Goal: Information Seeking & Learning: Learn about a topic

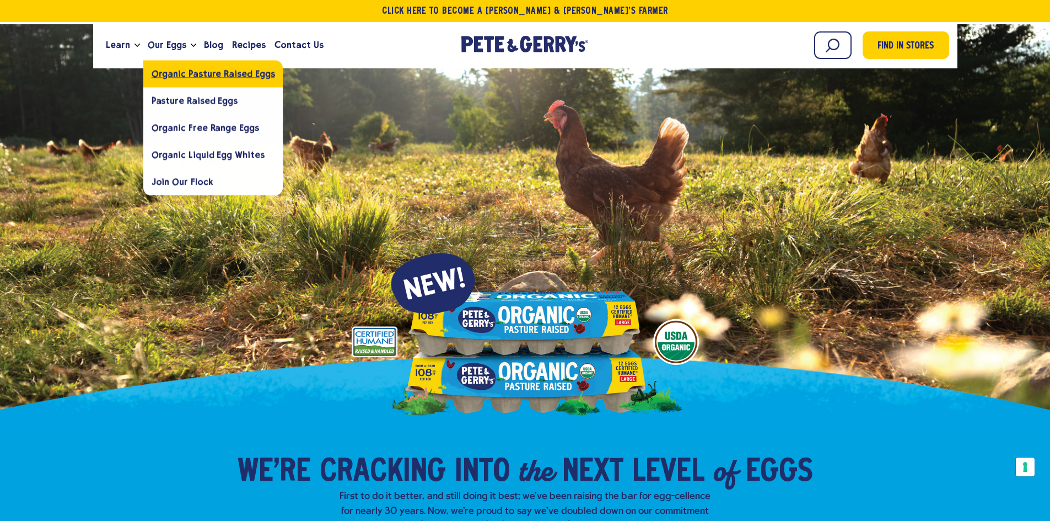
click at [177, 79] on link "Organic Pasture Raised Eggs" at bounding box center [213, 73] width 140 height 27
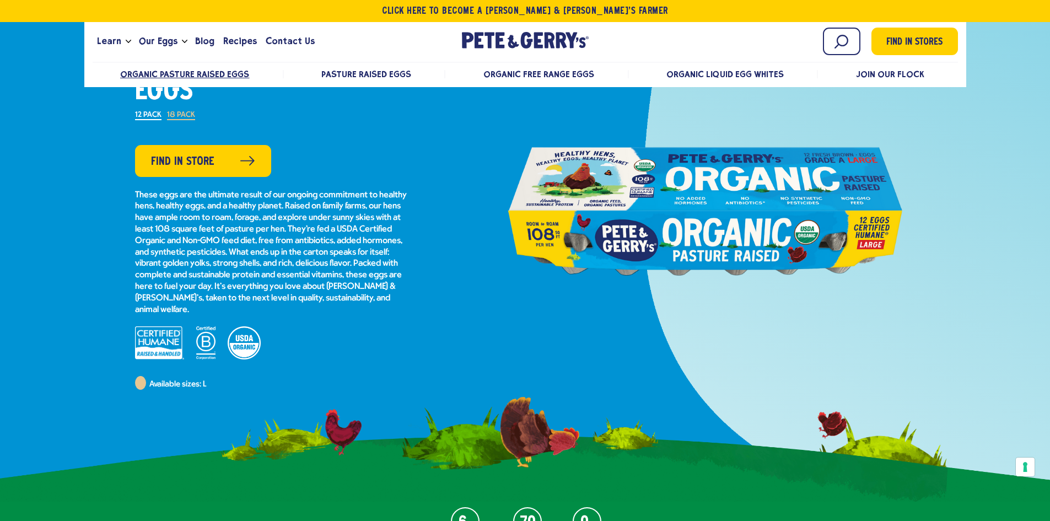
scroll to position [110, 0]
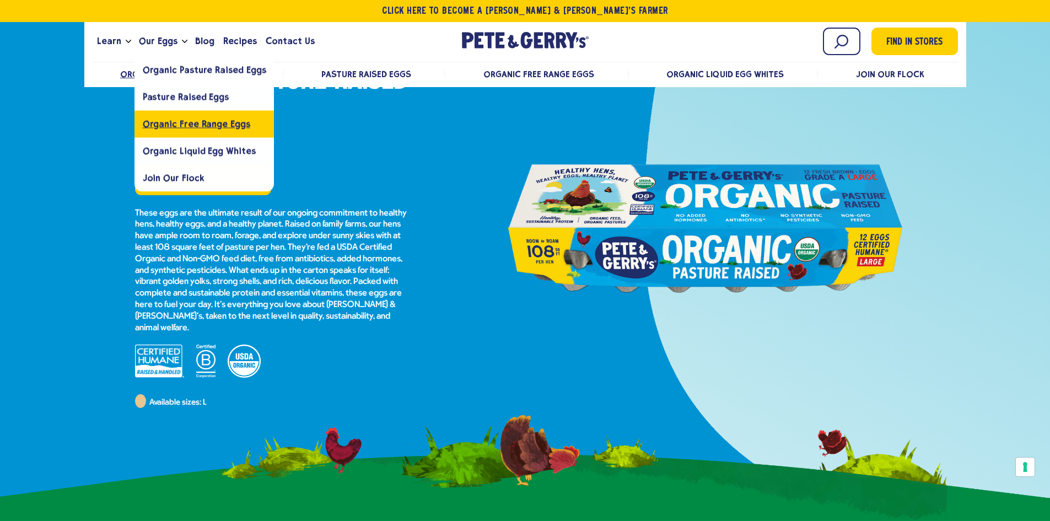
click at [163, 113] on link "Organic Free Range Eggs" at bounding box center [205, 123] width 140 height 27
